Goal: Task Accomplishment & Management: Use online tool/utility

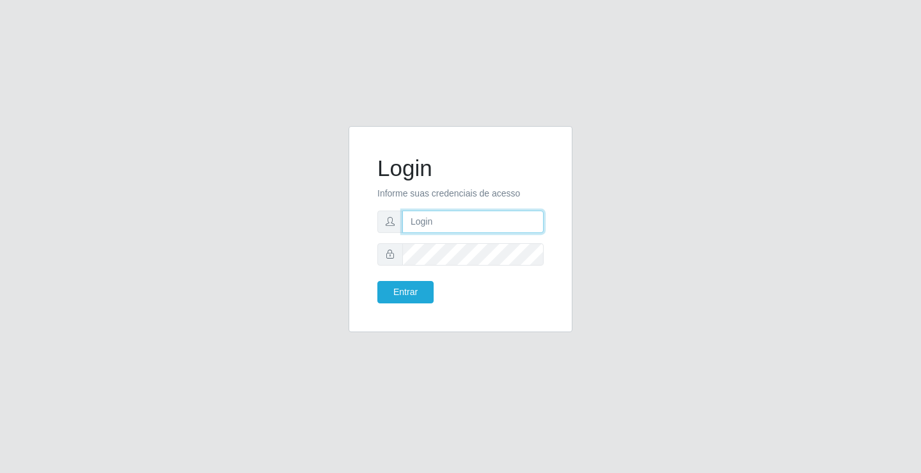
click at [409, 217] on input "text" at bounding box center [472, 221] width 141 height 22
type input "zivaneide@ideal"
click at [377, 281] on button "Entrar" at bounding box center [405, 292] width 56 height 22
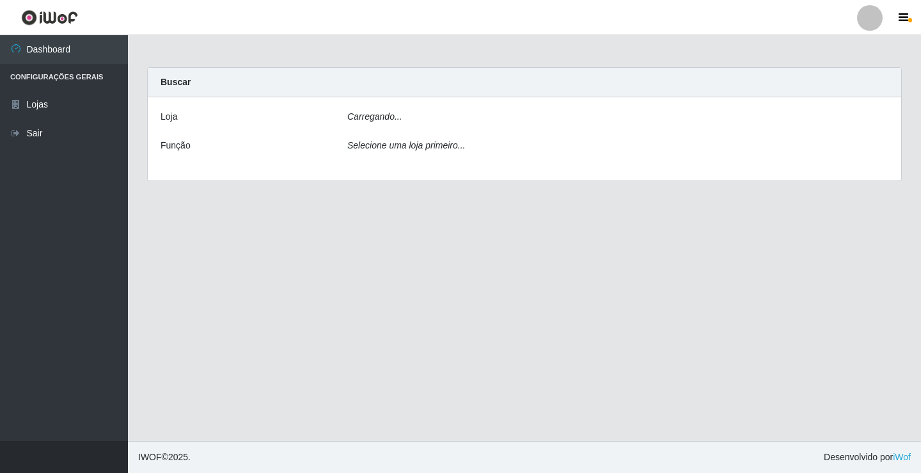
click at [408, 292] on main "Carregando... Buscar [PERSON_NAME]... Função Selecione uma loja primeiro..." at bounding box center [524, 237] width 793 height 405
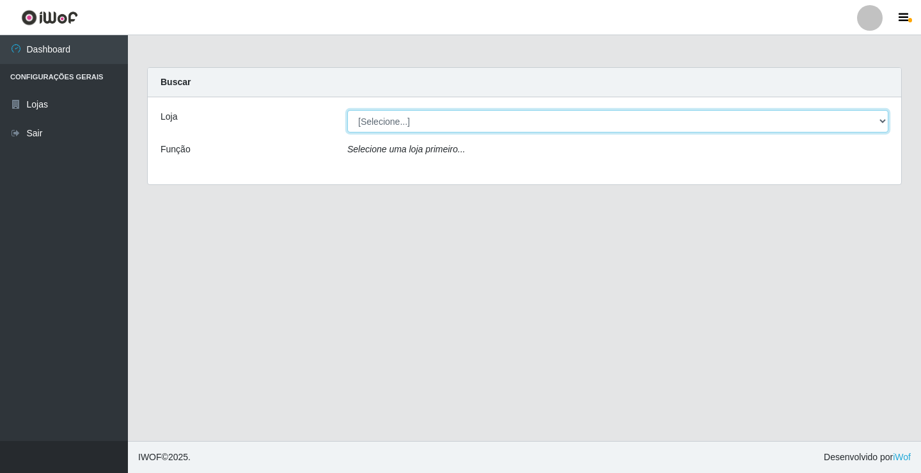
click at [887, 119] on select "[Selecione...] Ideal - Conceição" at bounding box center [617, 121] width 541 height 22
select select "231"
click at [347, 110] on select "[Selecione...] Ideal - Conceição" at bounding box center [617, 121] width 541 height 22
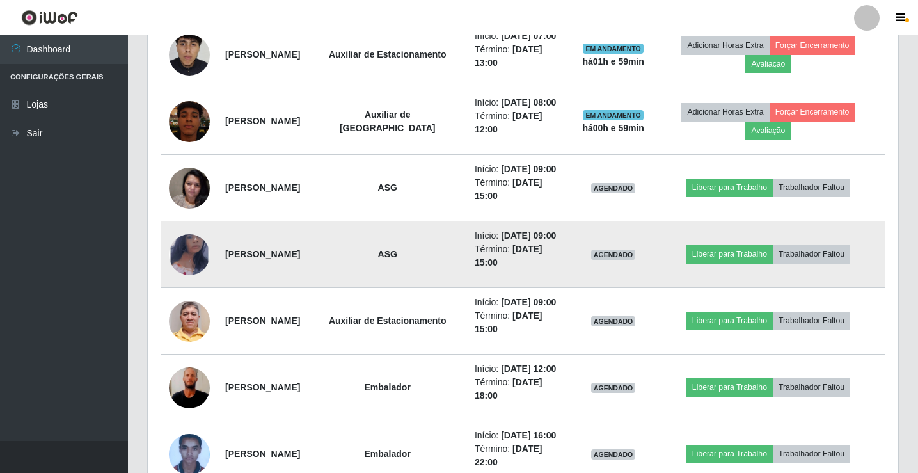
scroll to position [639, 0]
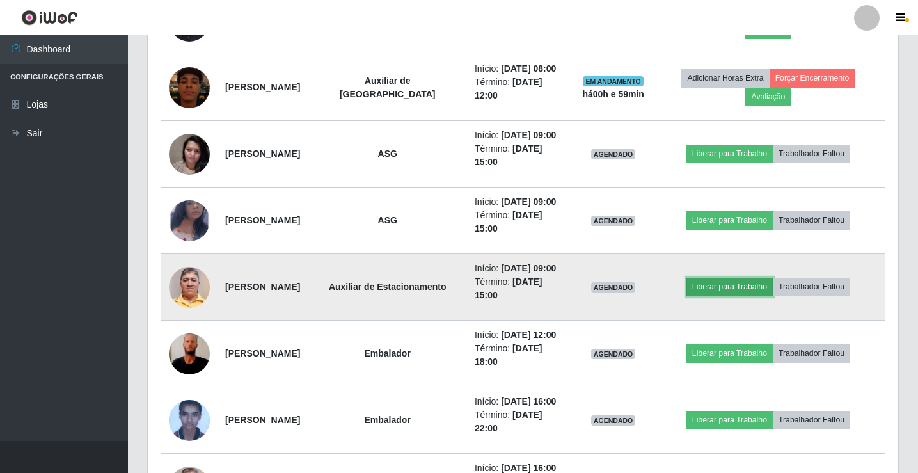
click at [755, 286] on button "Liberar para Trabalho" at bounding box center [729, 287] width 86 height 18
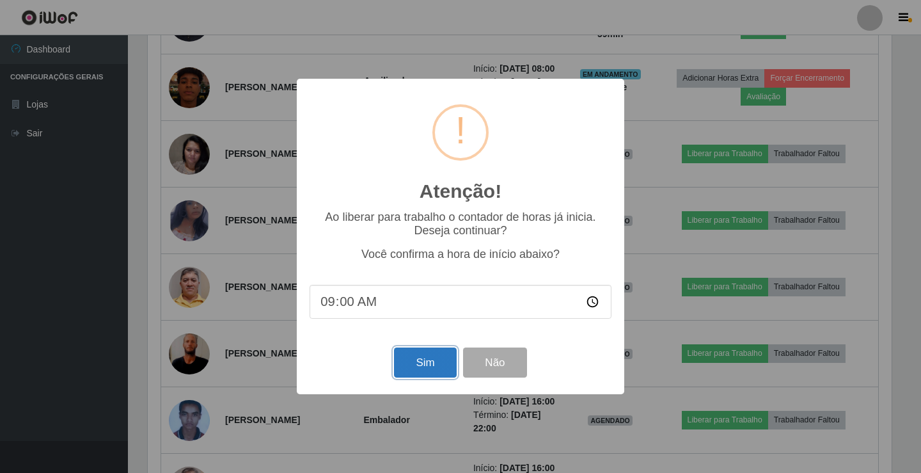
click at [403, 372] on button "Sim" at bounding box center [425, 362] width 62 height 30
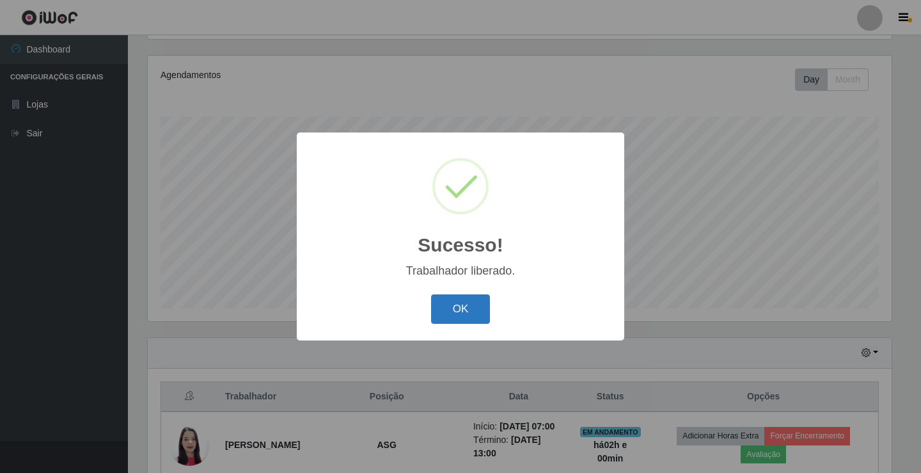
click at [453, 308] on button "OK" at bounding box center [460, 309] width 59 height 30
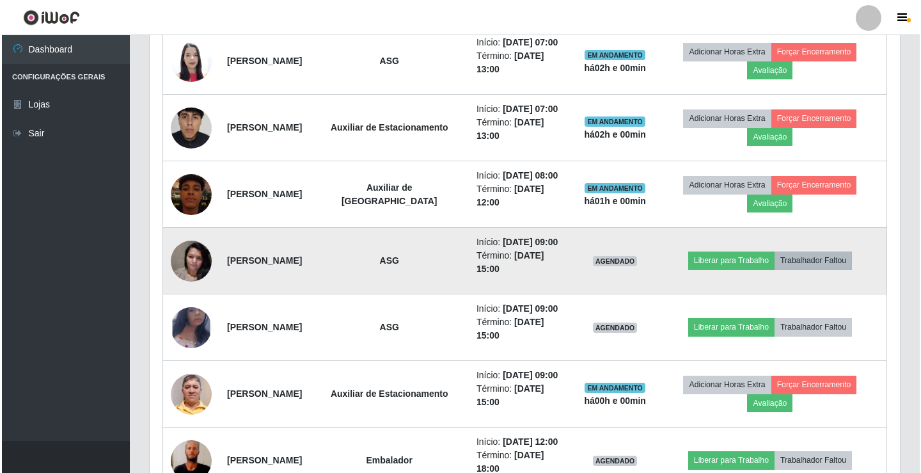
scroll to position [597, 0]
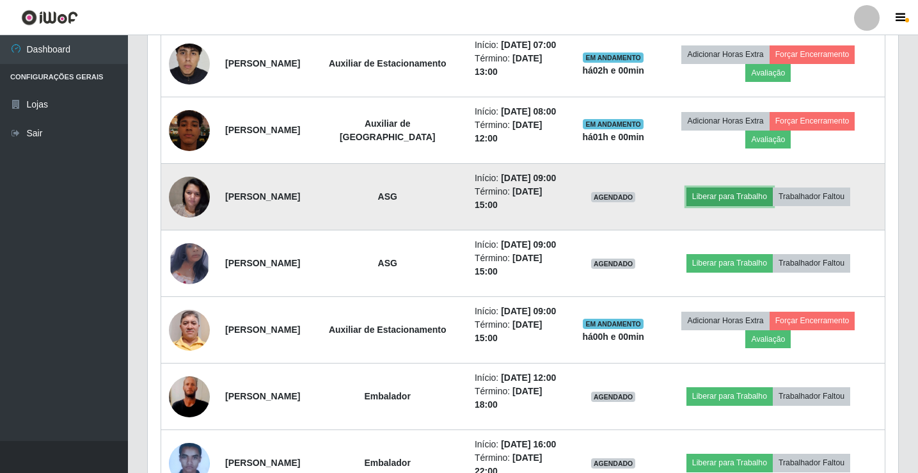
click at [746, 194] on button "Liberar para Trabalho" at bounding box center [729, 196] width 86 height 18
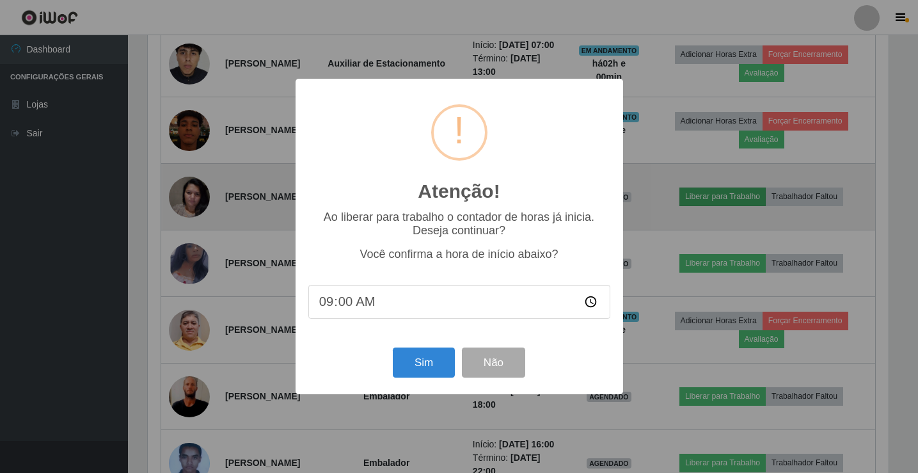
scroll to position [265, 744]
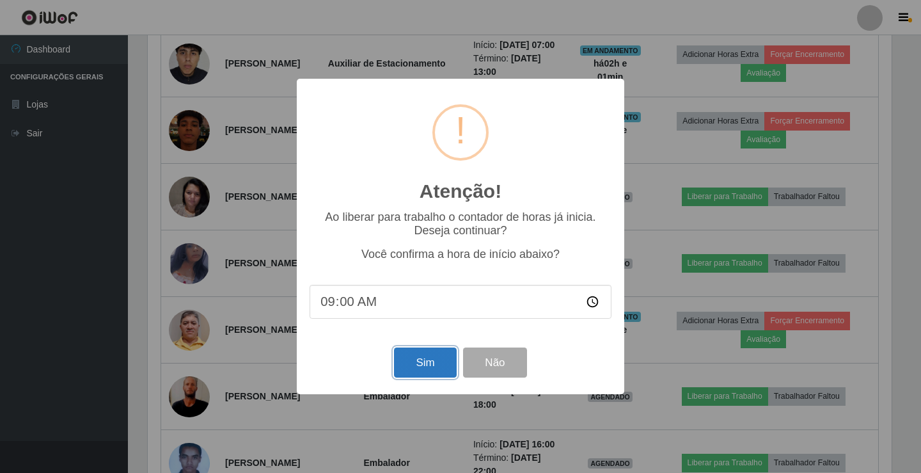
click at [429, 368] on button "Sim" at bounding box center [425, 362] width 62 height 30
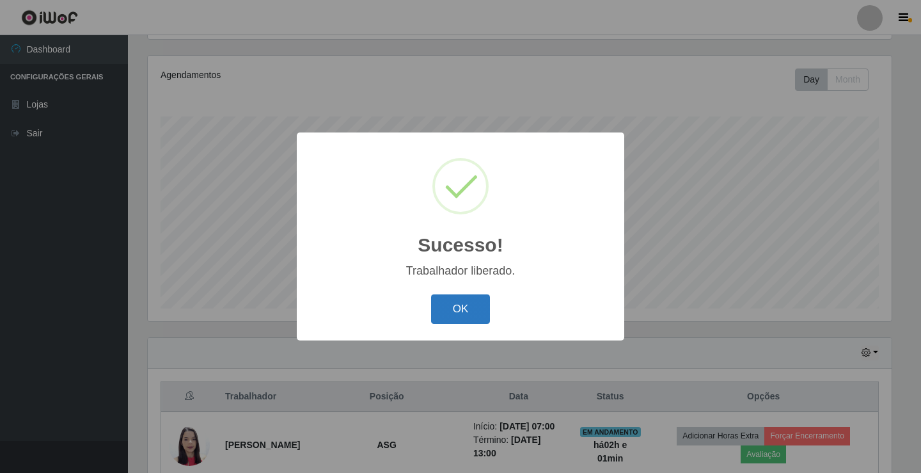
click at [465, 308] on button "OK" at bounding box center [460, 309] width 59 height 30
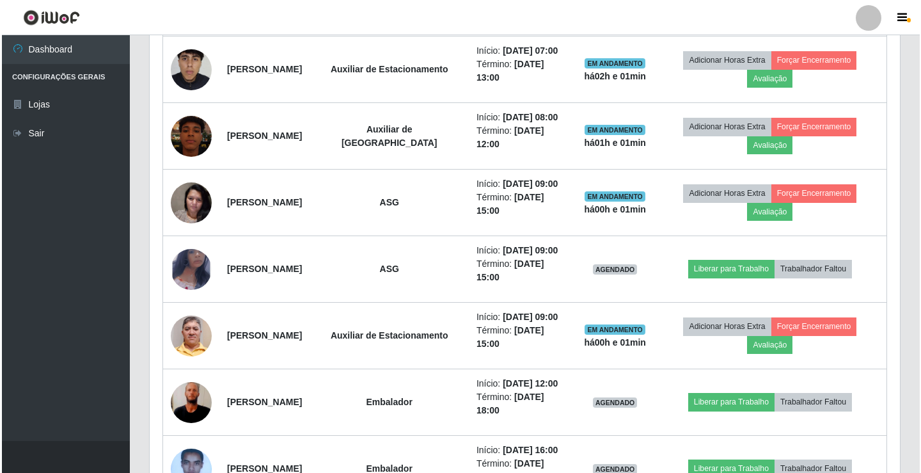
scroll to position [597, 0]
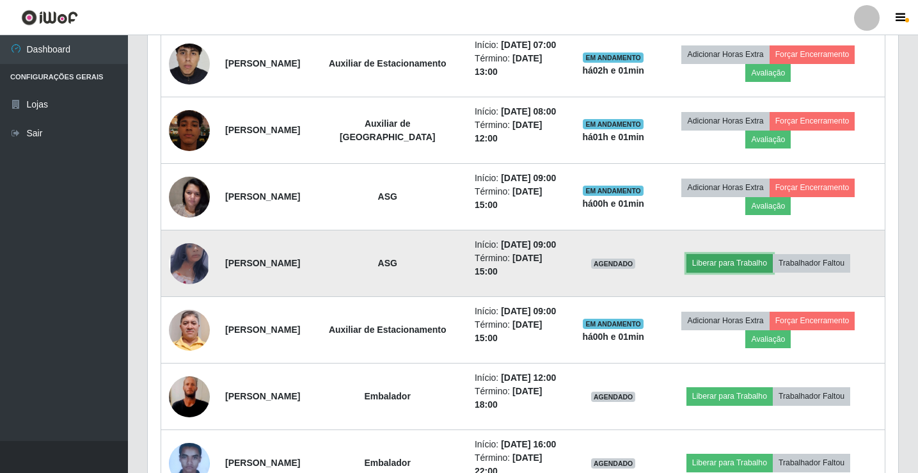
click at [749, 267] on button "Liberar para Trabalho" at bounding box center [729, 263] width 86 height 18
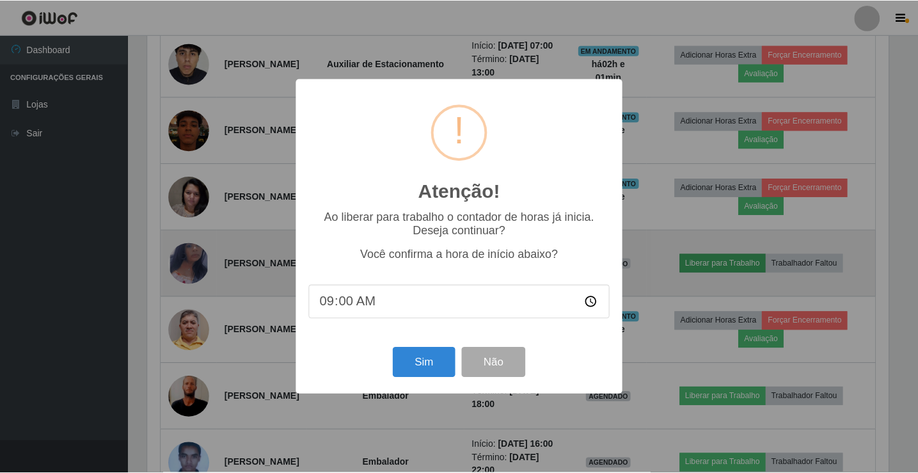
scroll to position [265, 744]
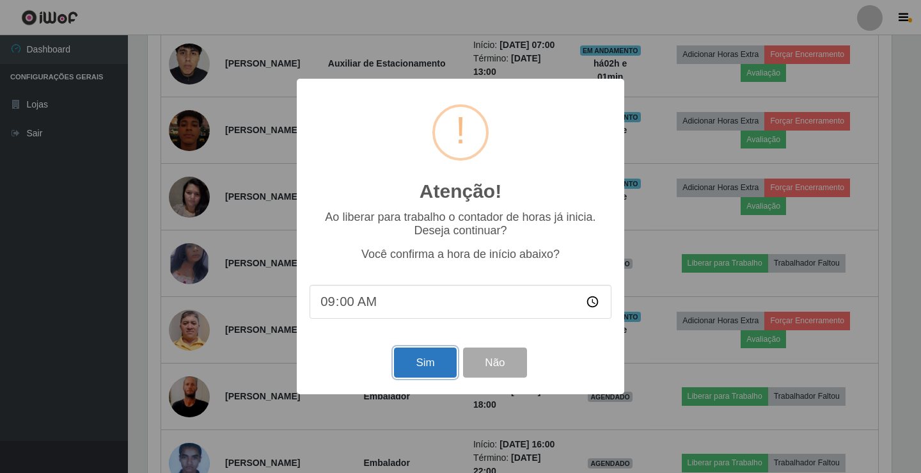
click at [428, 361] on button "Sim" at bounding box center [425, 362] width 62 height 30
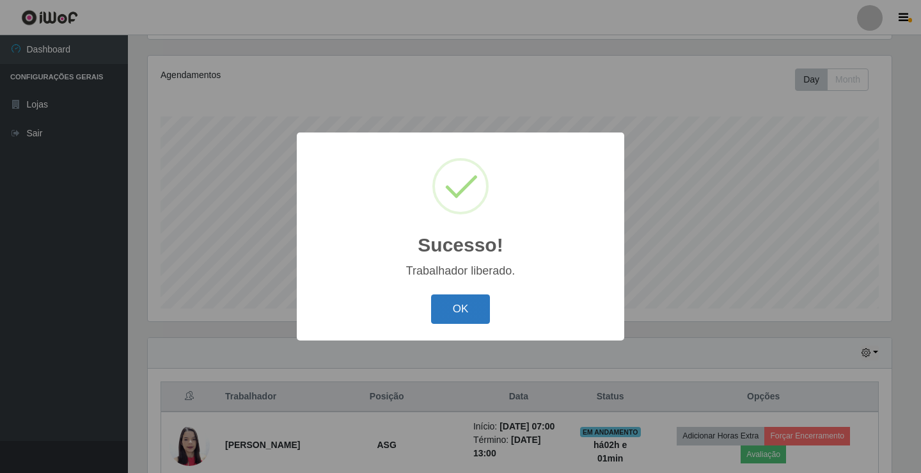
click at [451, 312] on button "OK" at bounding box center [460, 309] width 59 height 30
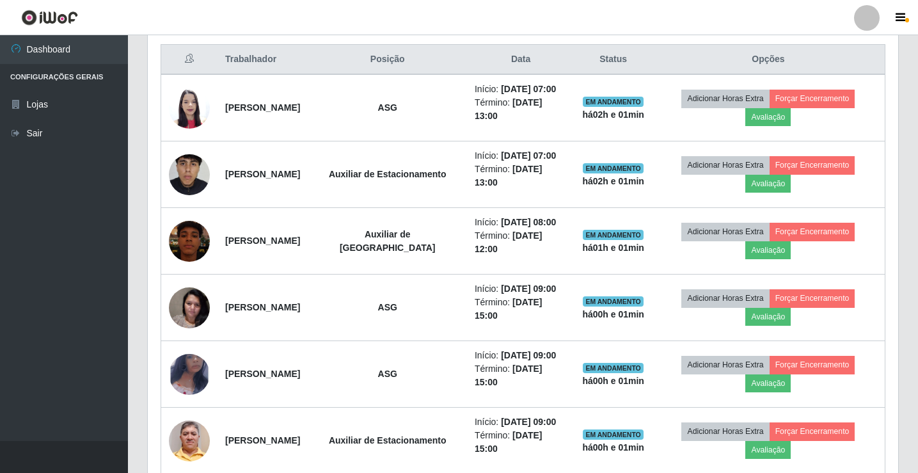
scroll to position [533, 0]
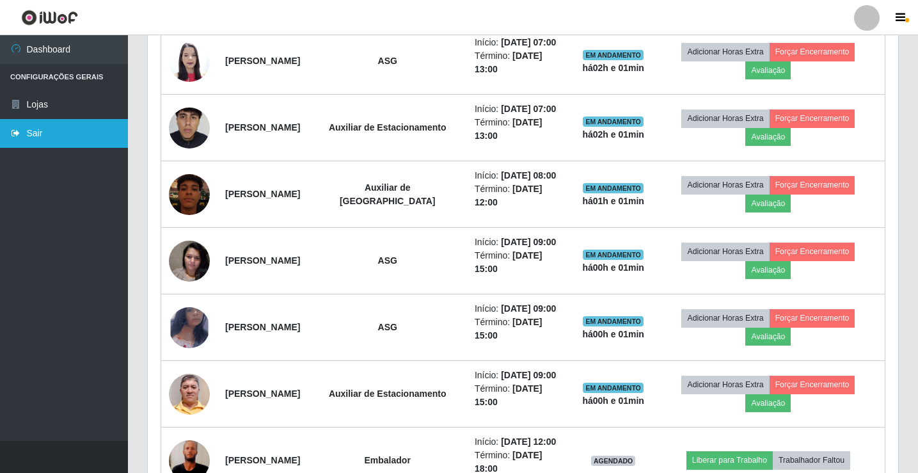
click at [42, 129] on link "Sair" at bounding box center [64, 133] width 128 height 29
